Goal: Task Accomplishment & Management: Use online tool/utility

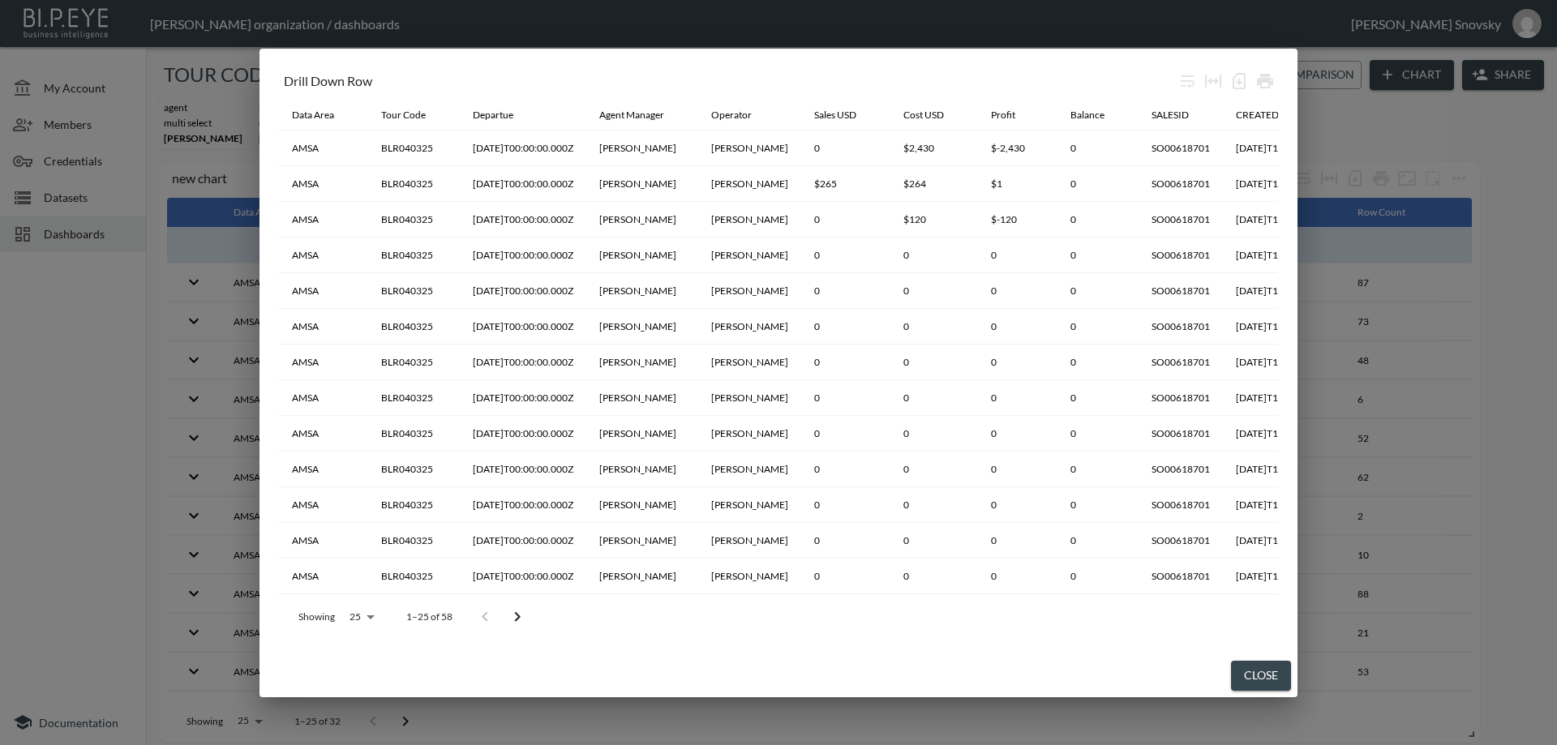
scroll to position [470, 0]
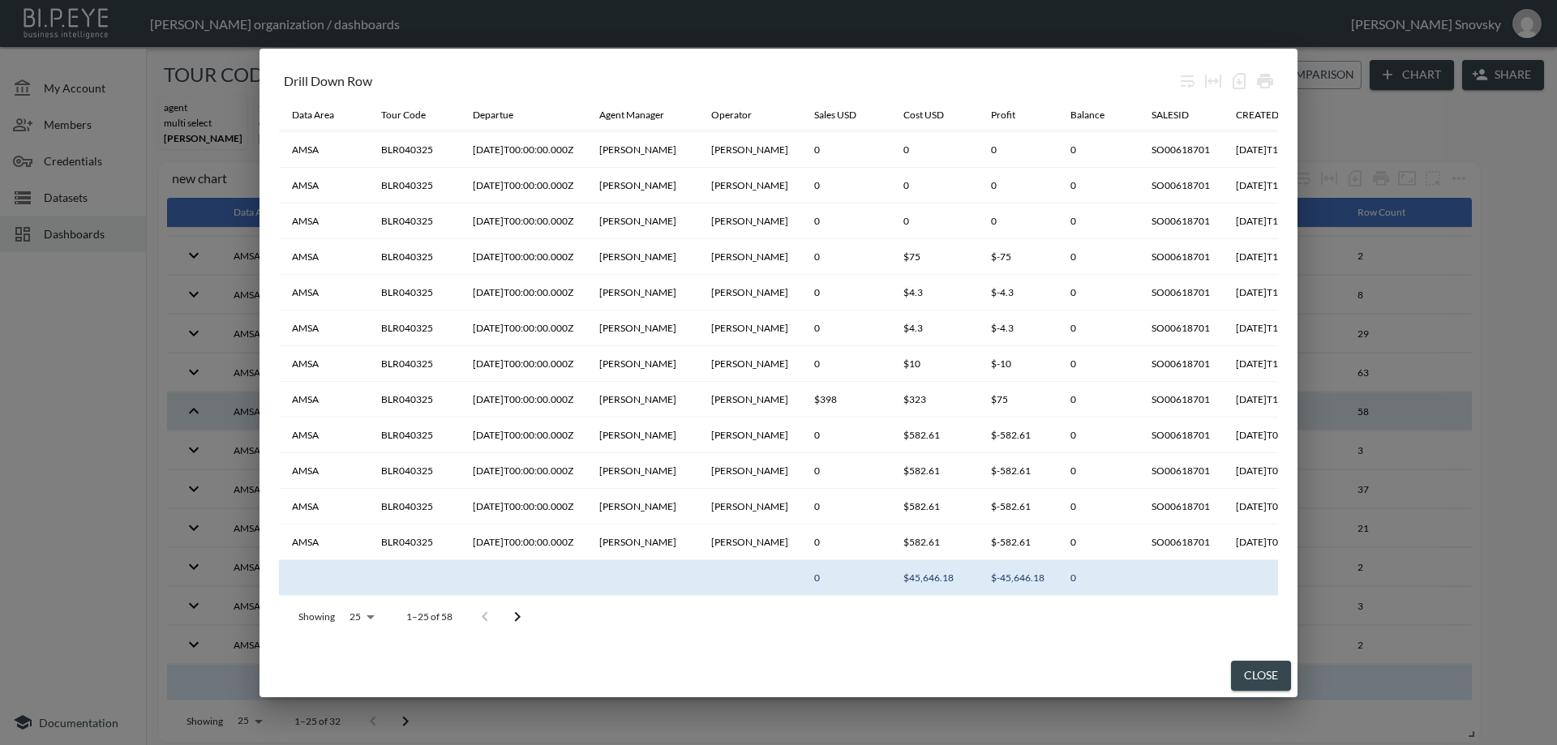
click at [1257, 660] on div "Close" at bounding box center [778, 675] width 1038 height 43
click at [1253, 682] on button "Close" at bounding box center [1261, 676] width 60 height 30
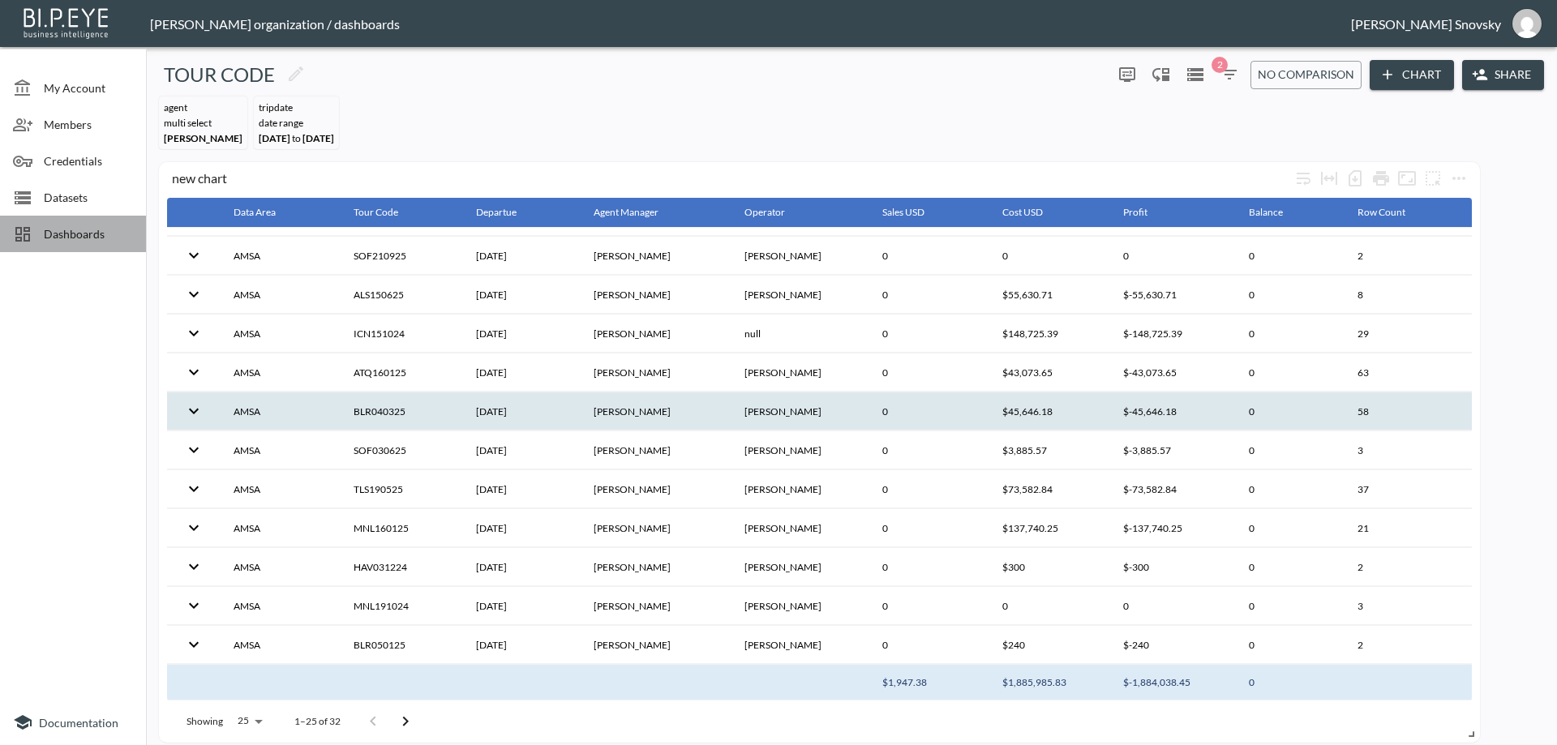
click at [75, 234] on span "Dashboards" at bounding box center [88, 233] width 89 height 17
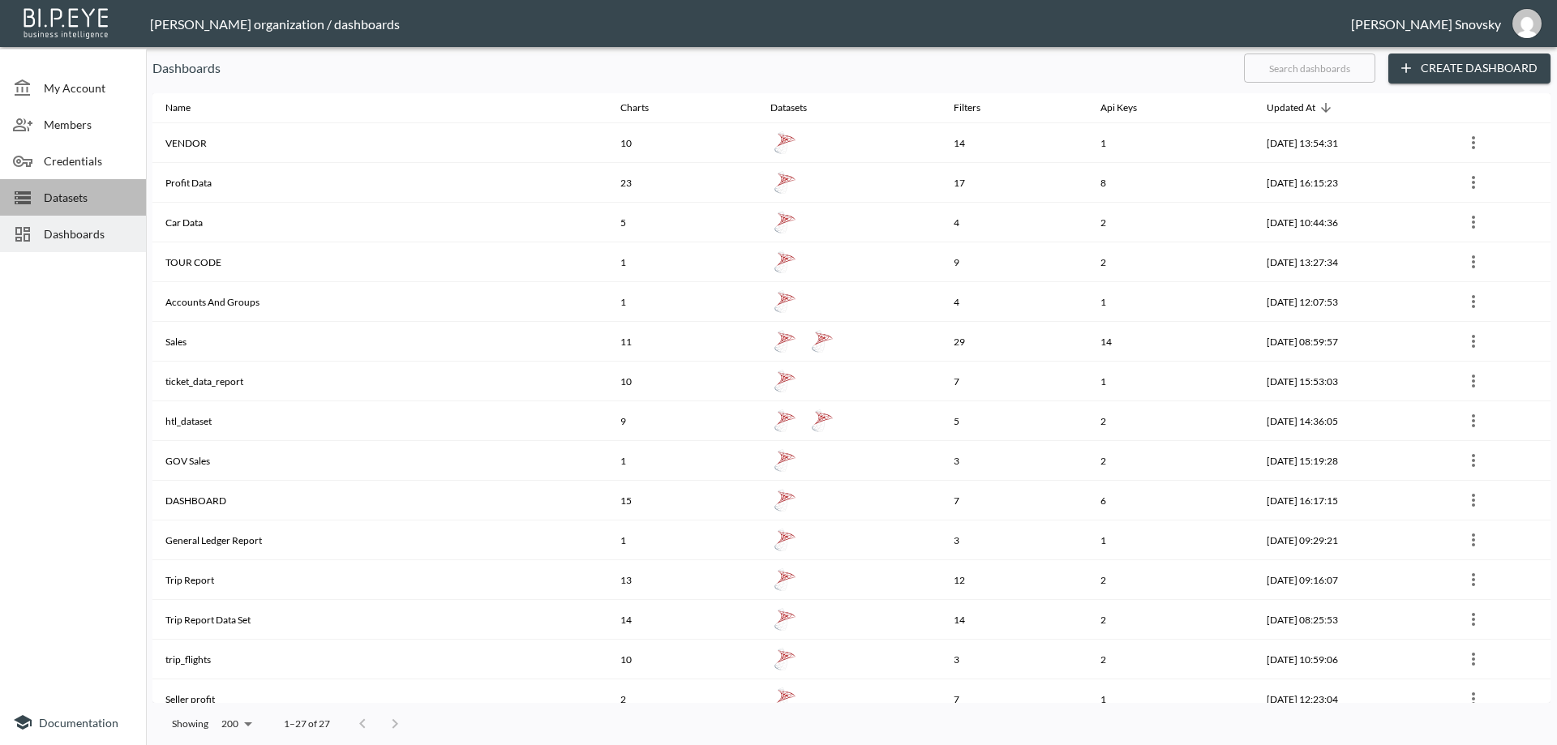
click at [65, 194] on span "Datasets" at bounding box center [88, 197] width 89 height 17
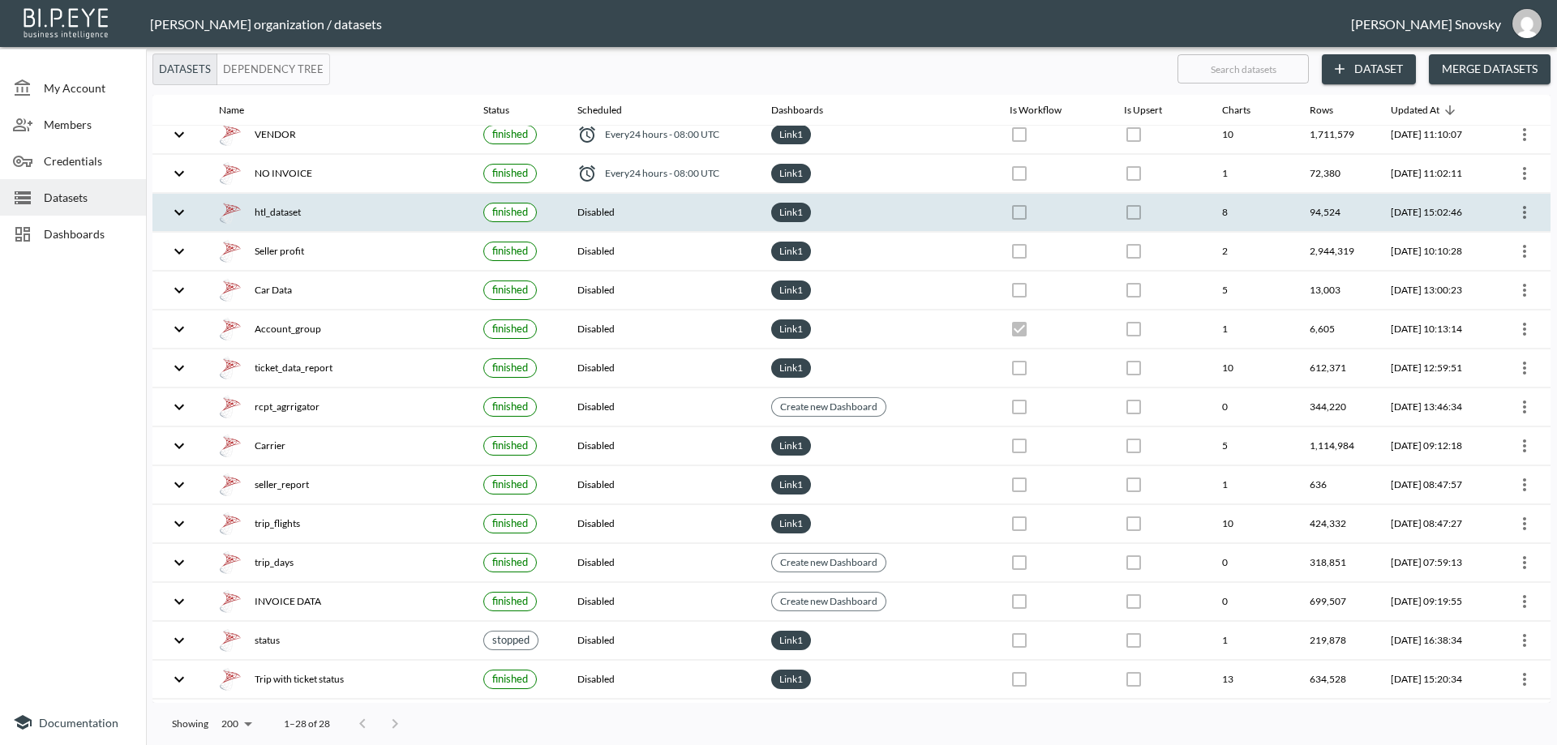
scroll to position [512, 0]
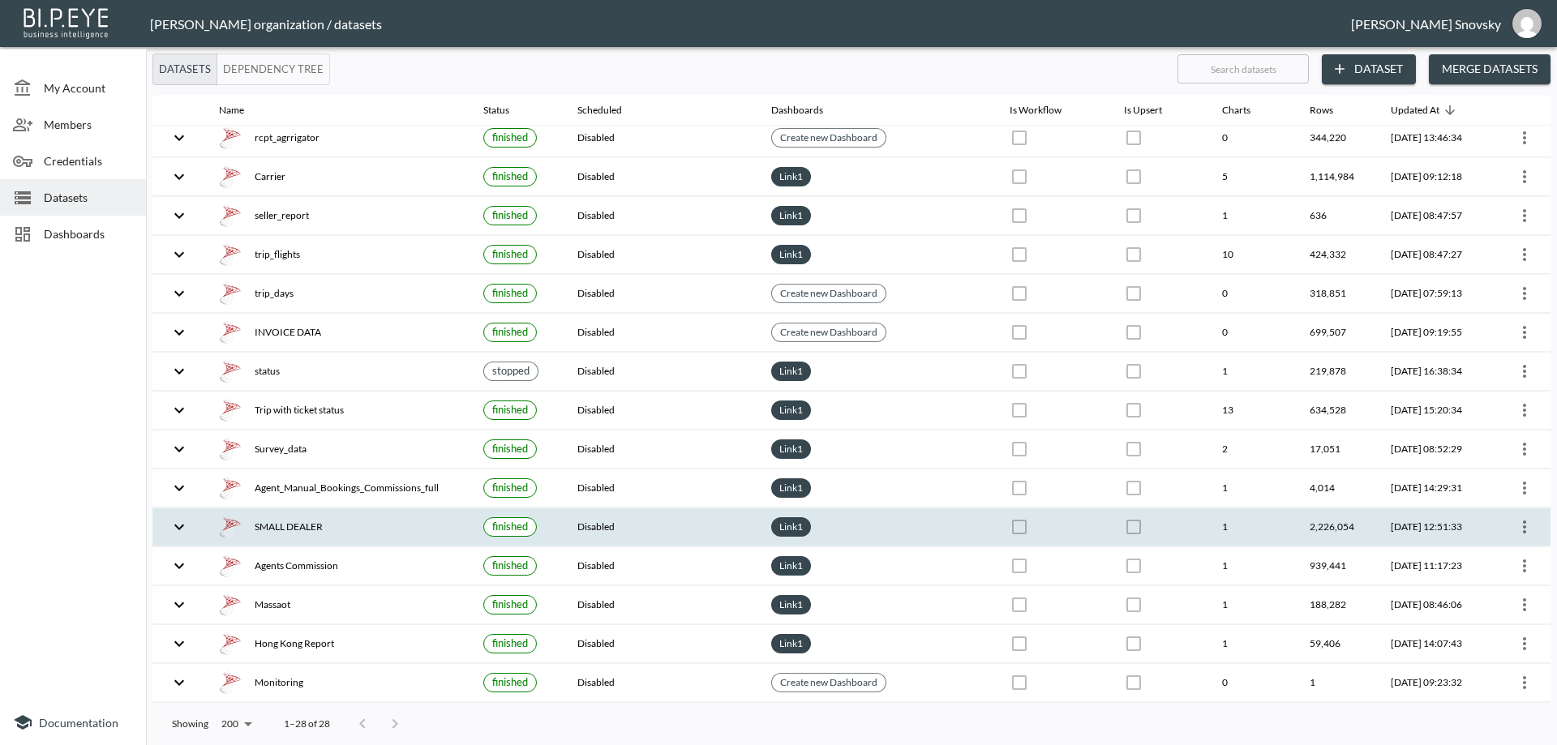
click at [346, 530] on div "SMALL DEALER" at bounding box center [338, 527] width 238 height 23
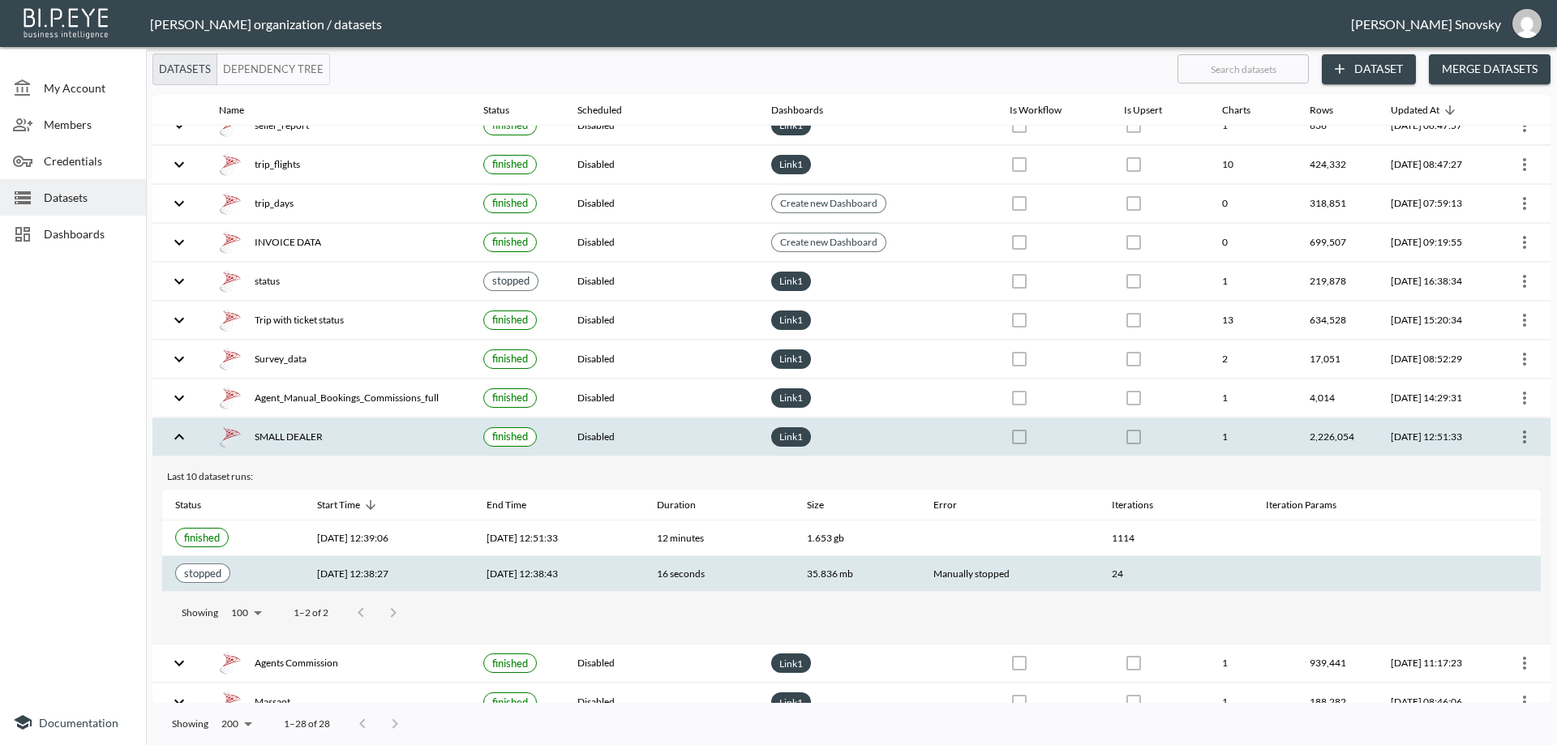
scroll to position [674, 0]
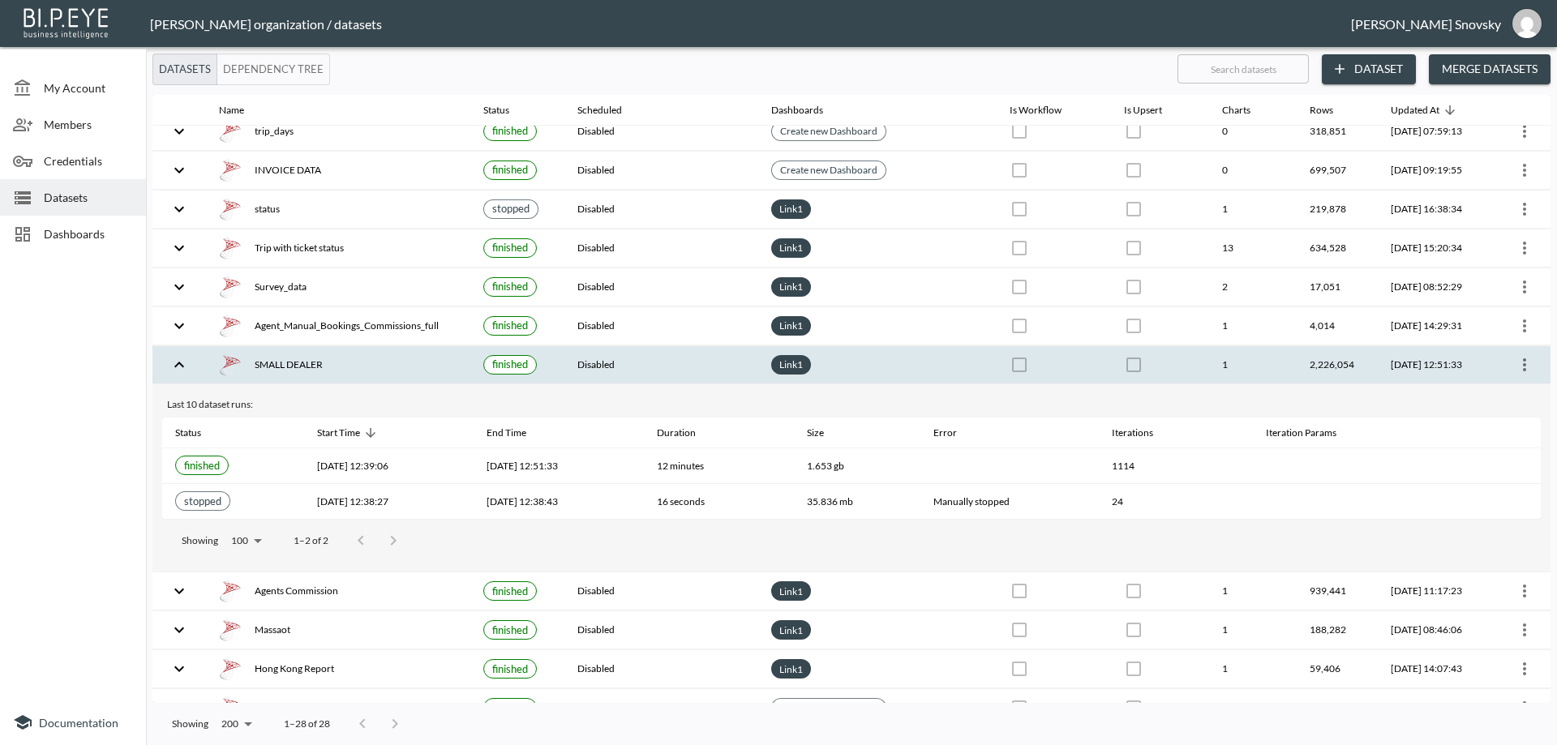
click at [1515, 366] on icon "more" at bounding box center [1523, 364] width 19 height 19
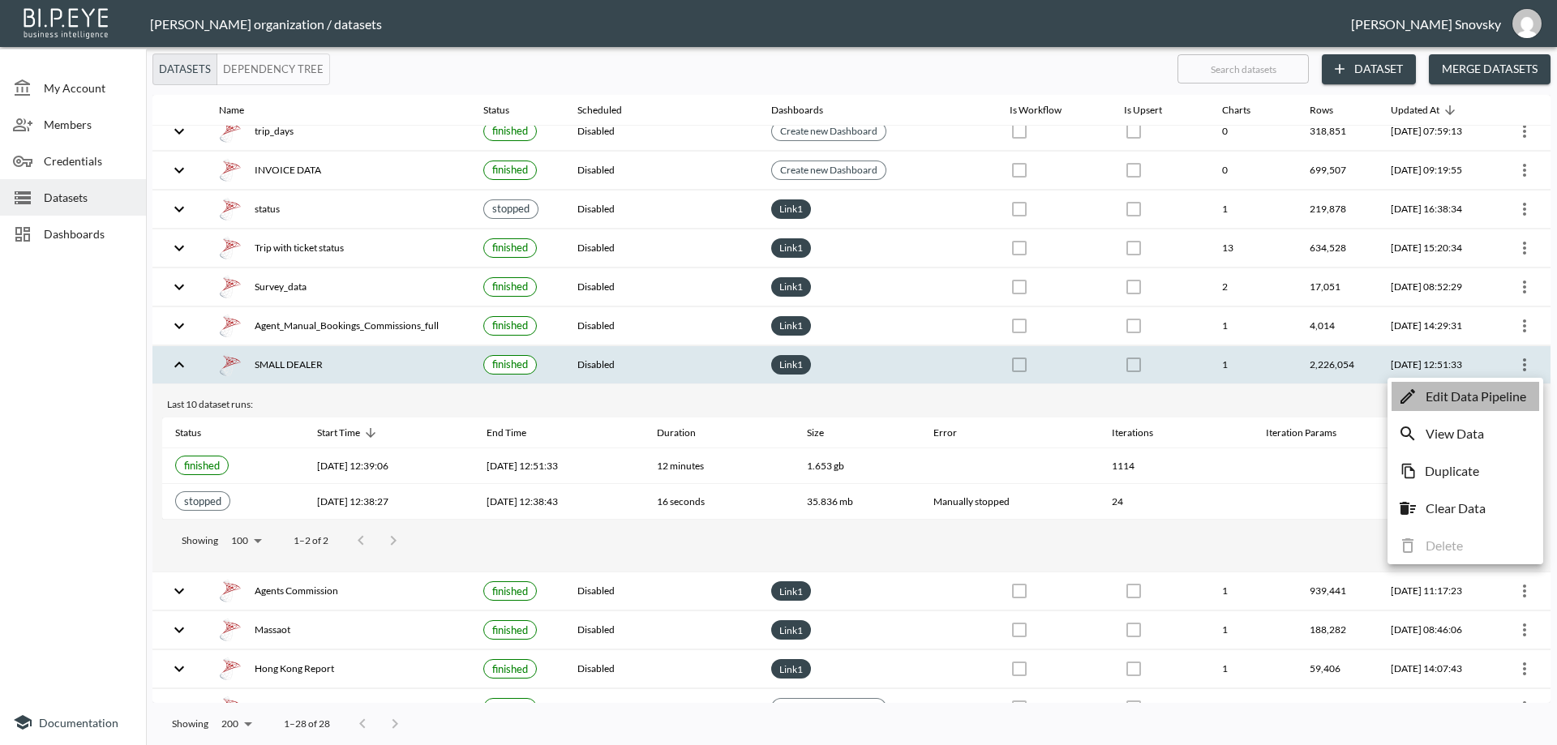
click at [1476, 394] on p "Edit Data Pipeline" at bounding box center [1475, 396] width 101 height 19
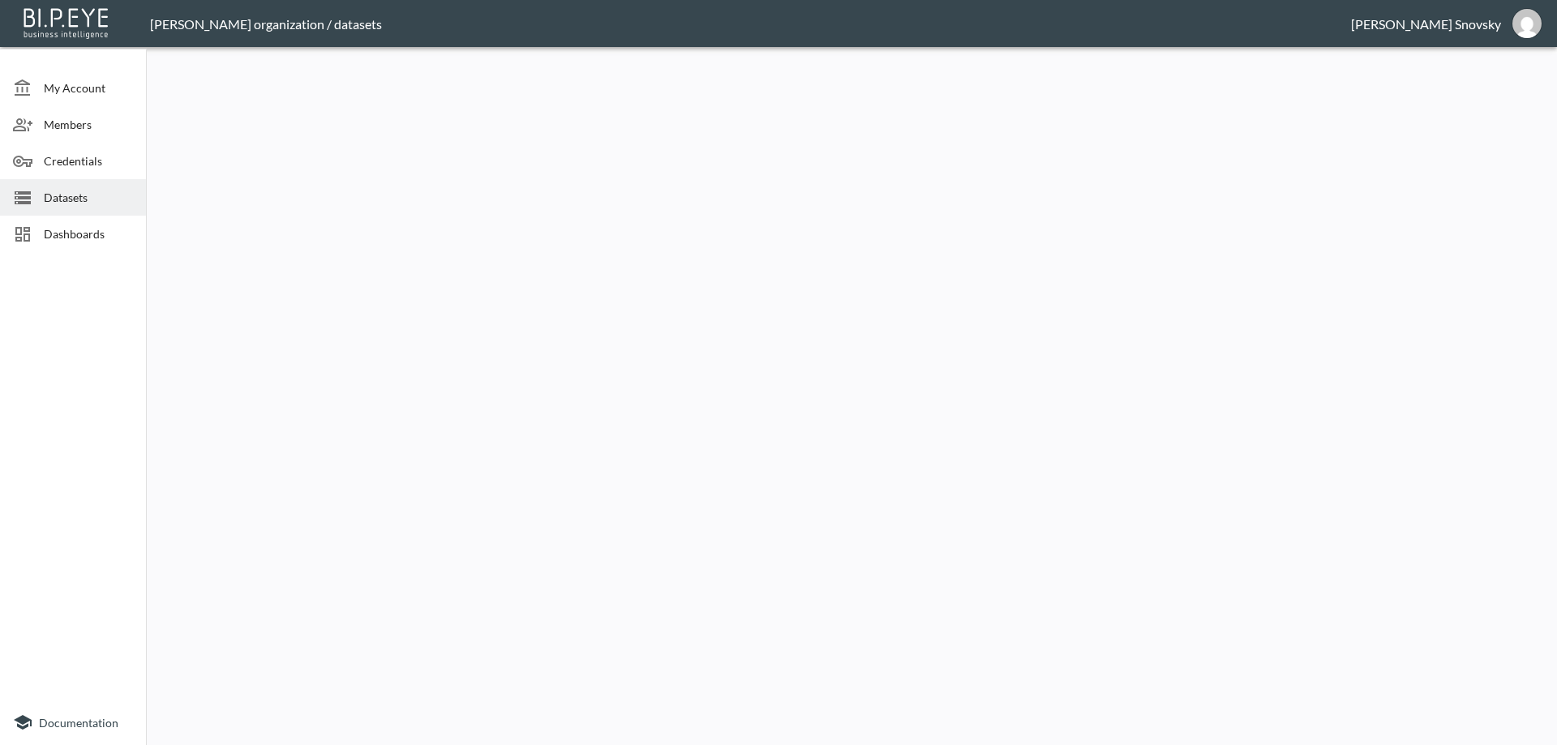
click at [88, 203] on span "Datasets" at bounding box center [88, 197] width 89 height 17
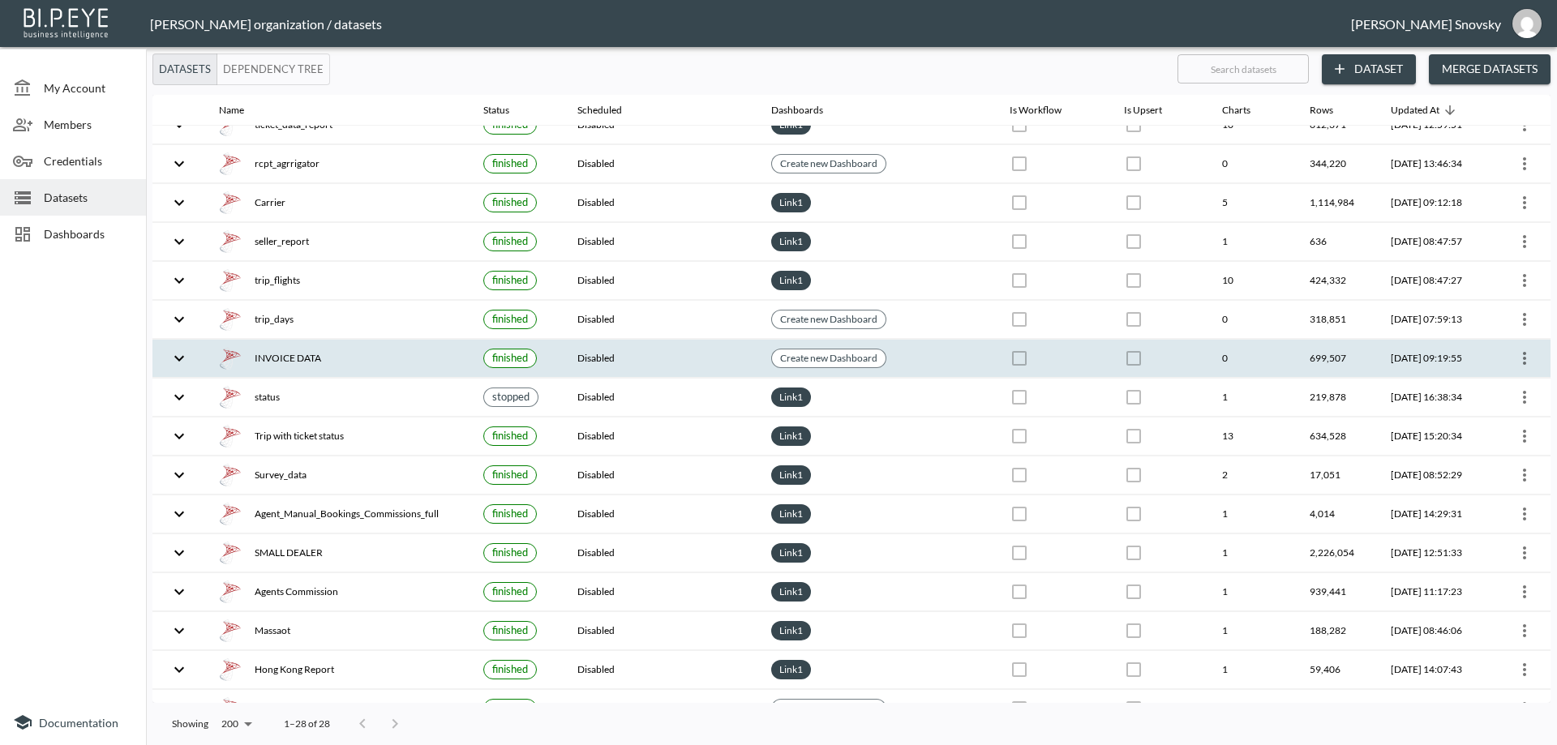
scroll to position [512, 0]
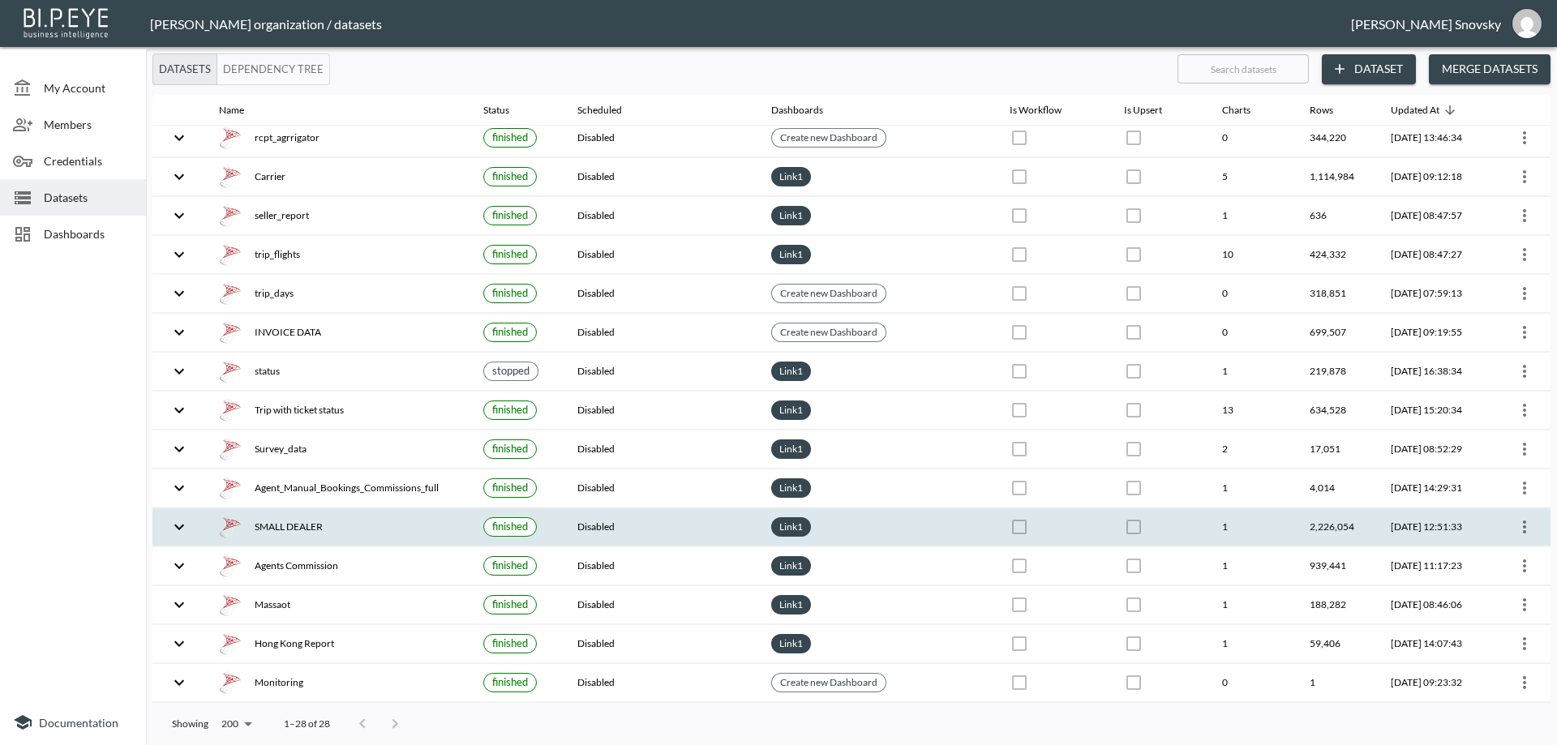
click at [328, 532] on div "SMALL DEALER" at bounding box center [338, 527] width 238 height 23
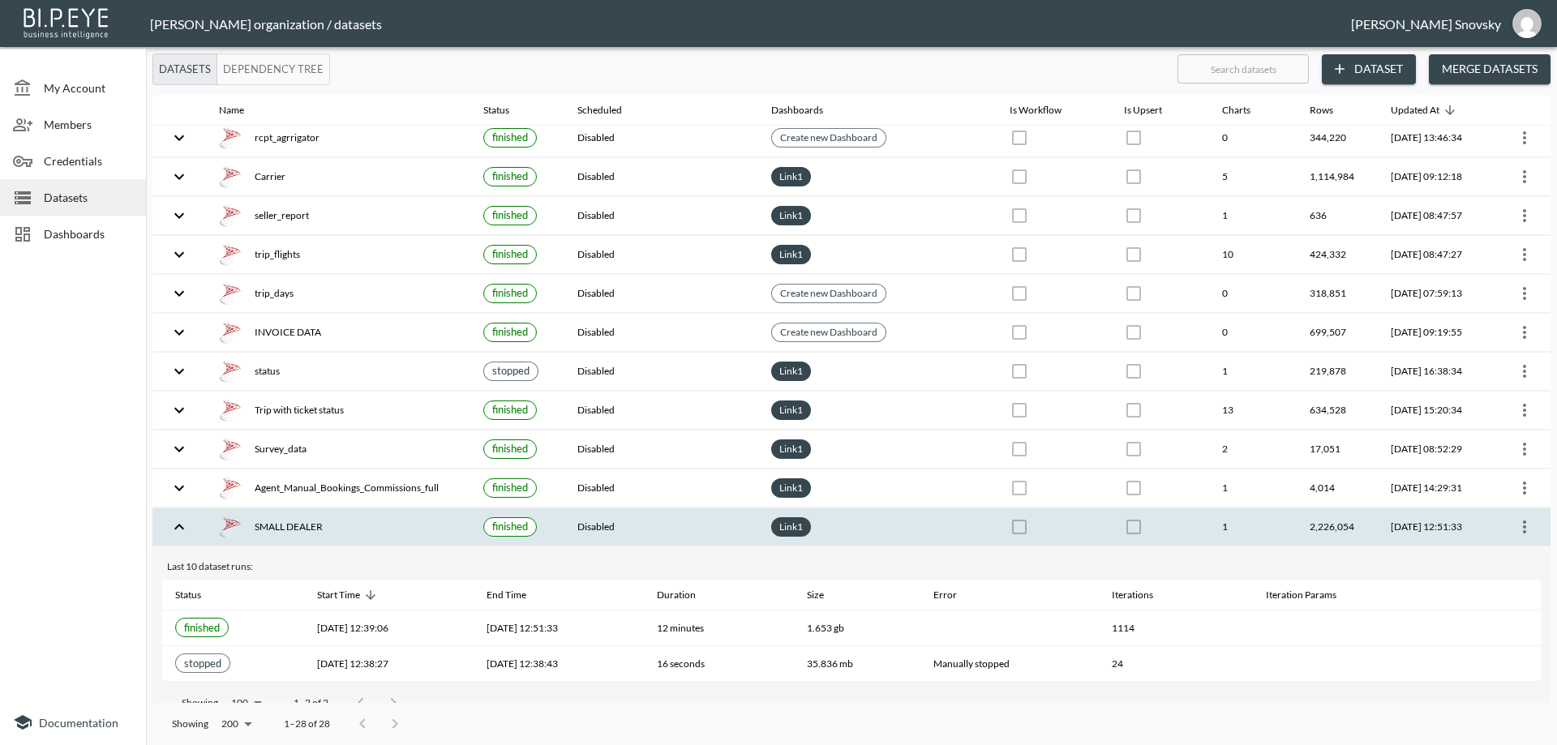
click at [1522, 532] on icon "more" at bounding box center [1523, 526] width 3 height 13
click at [1489, 561] on p "Edit Data Pipeline" at bounding box center [1475, 558] width 101 height 19
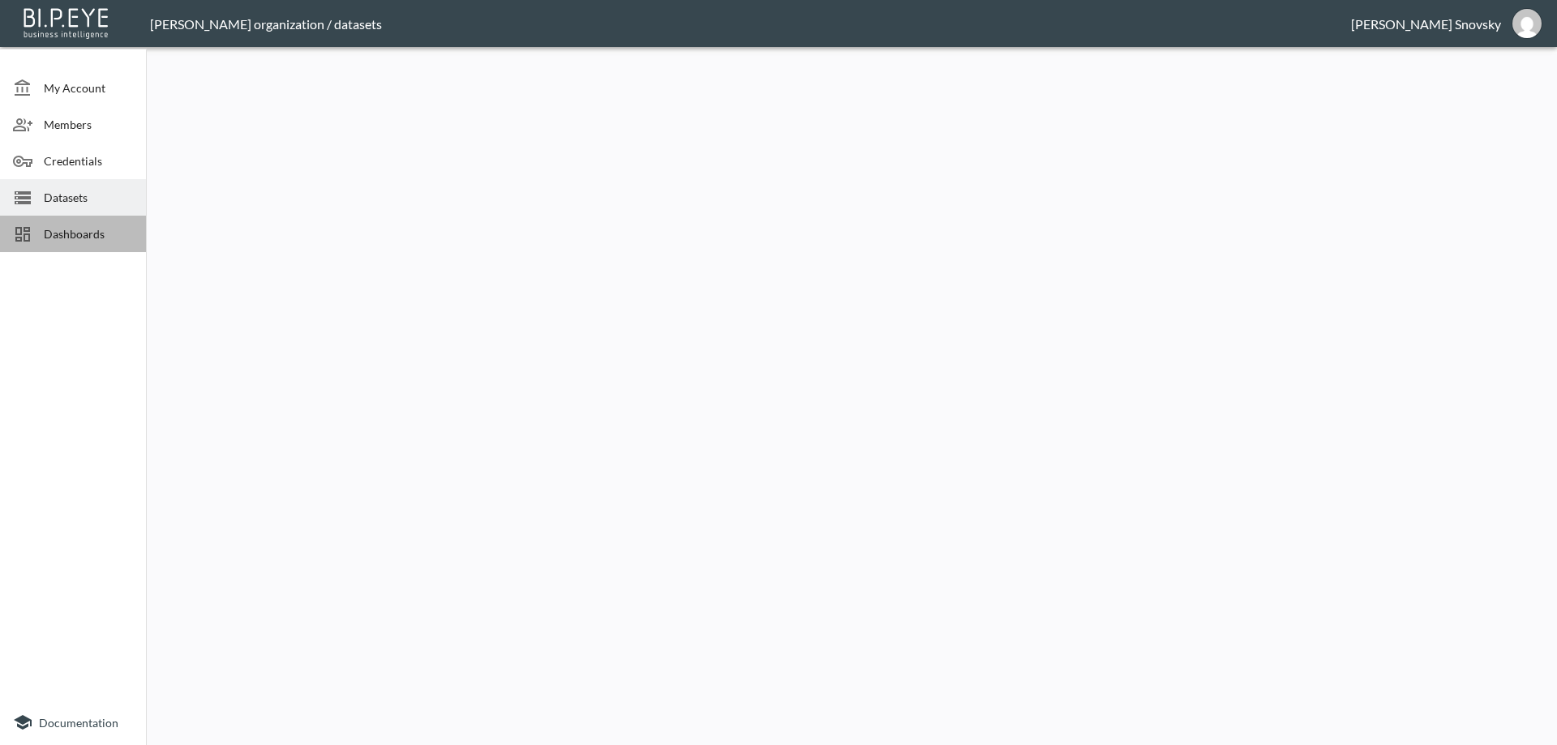
click at [74, 230] on span "Dashboards" at bounding box center [88, 233] width 89 height 17
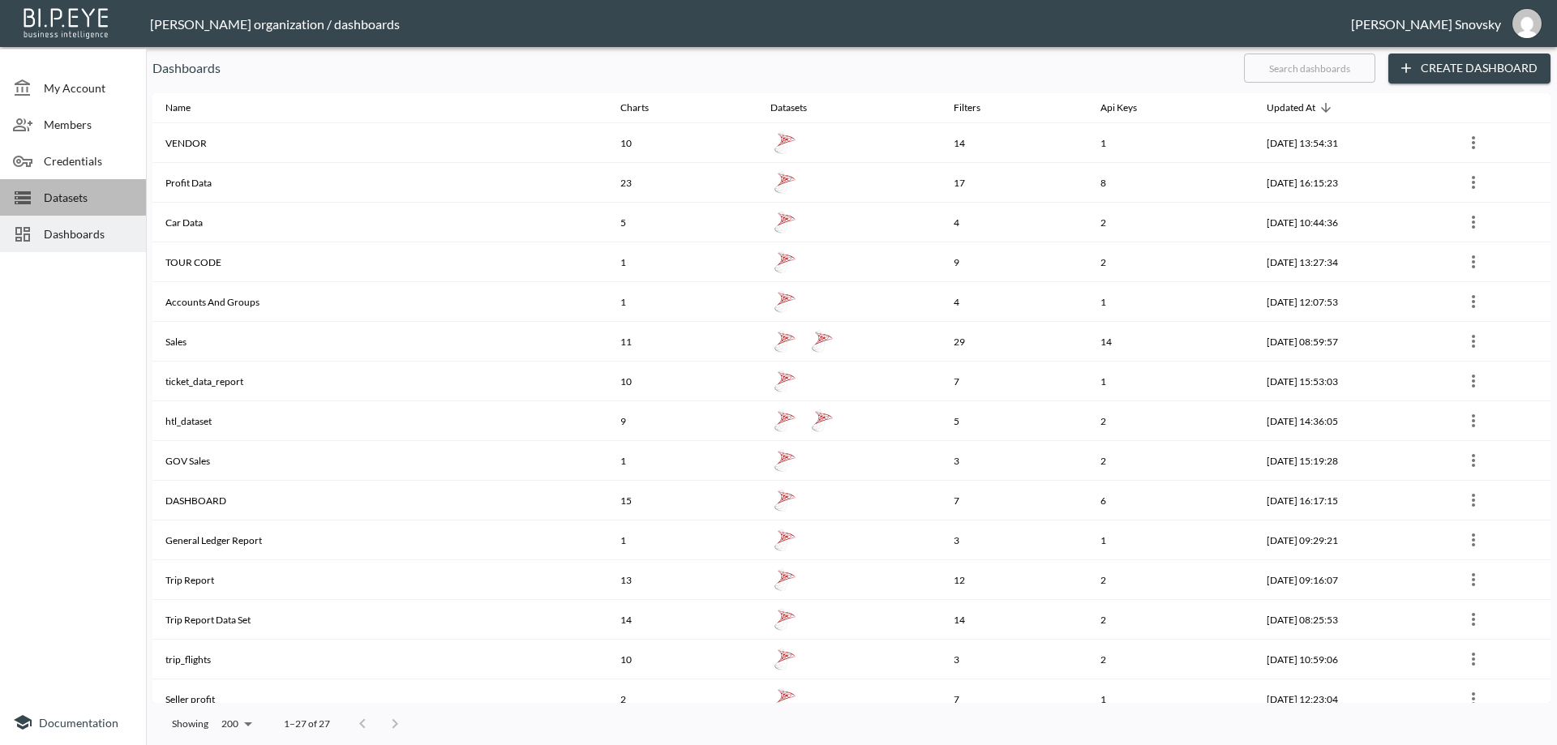
click at [80, 203] on span "Datasets" at bounding box center [88, 197] width 89 height 17
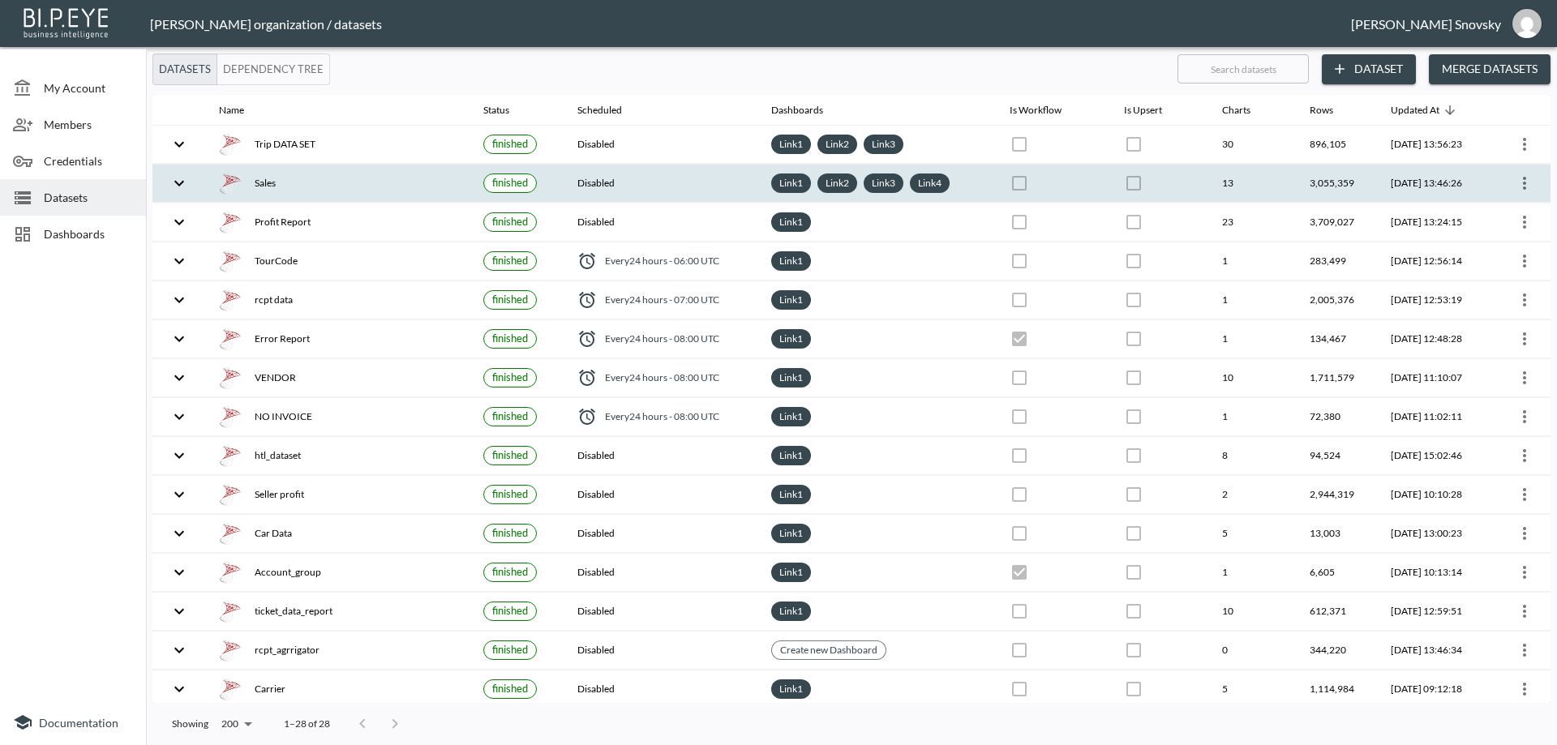
click at [263, 184] on div "Sales" at bounding box center [338, 183] width 238 height 23
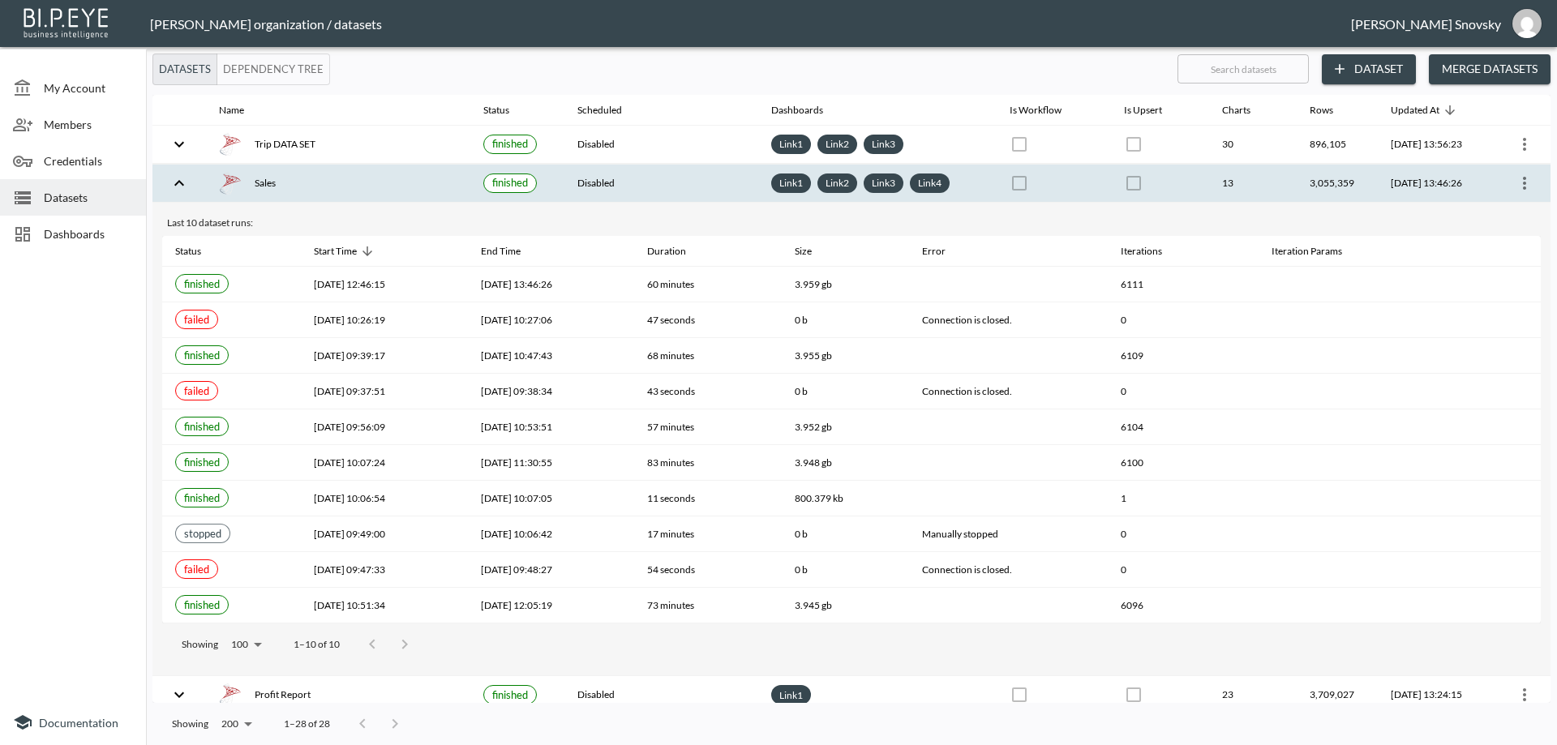
click at [1534, 179] on th at bounding box center [1520, 184] width 60 height 38
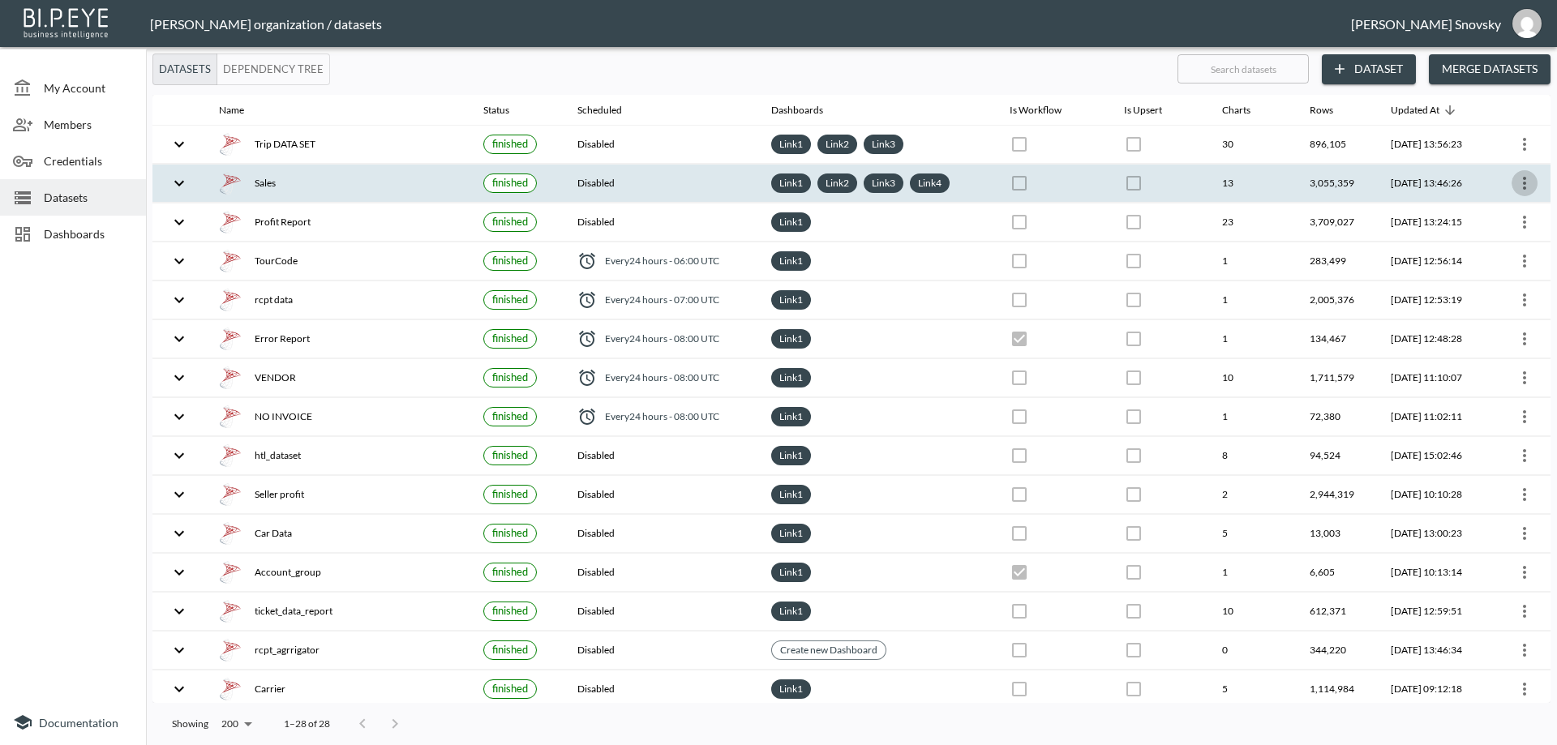
click at [1522, 184] on icon "more" at bounding box center [1523, 182] width 19 height 19
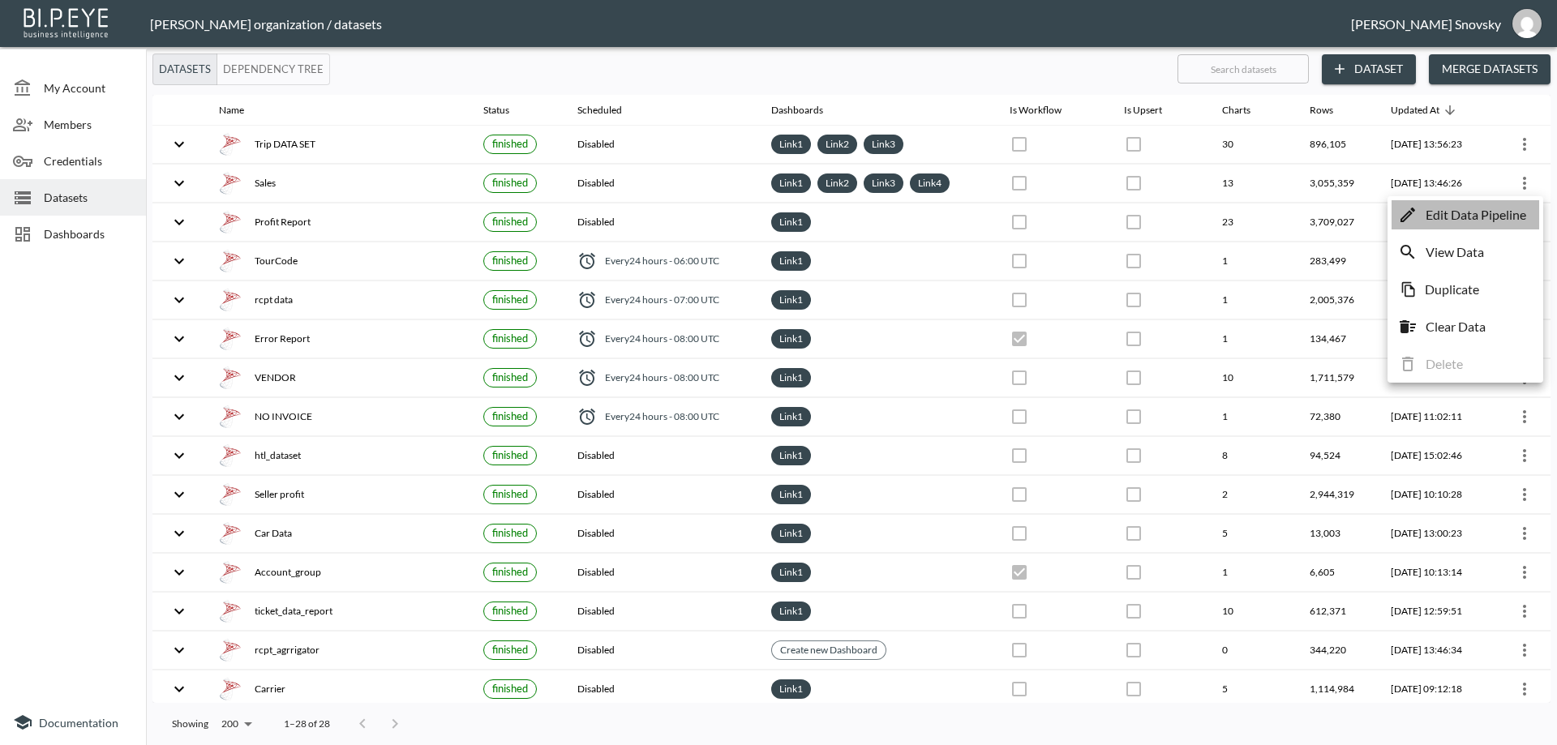
click at [1485, 210] on p "Edit Data Pipeline" at bounding box center [1475, 214] width 101 height 19
